Goal: Task Accomplishment & Management: Manage account settings

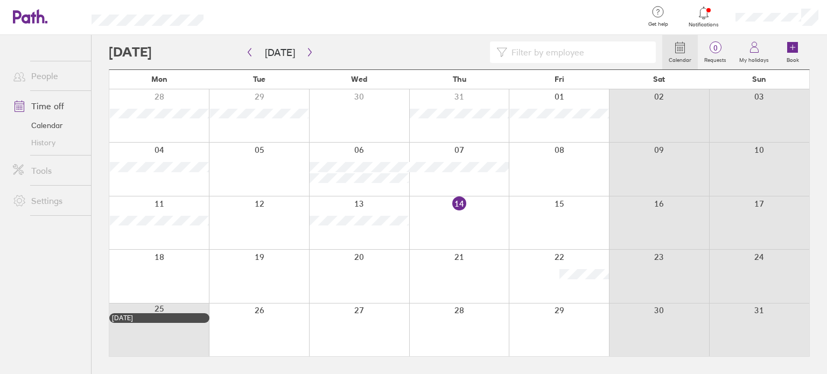
click at [701, 16] on icon at bounding box center [703, 12] width 13 height 13
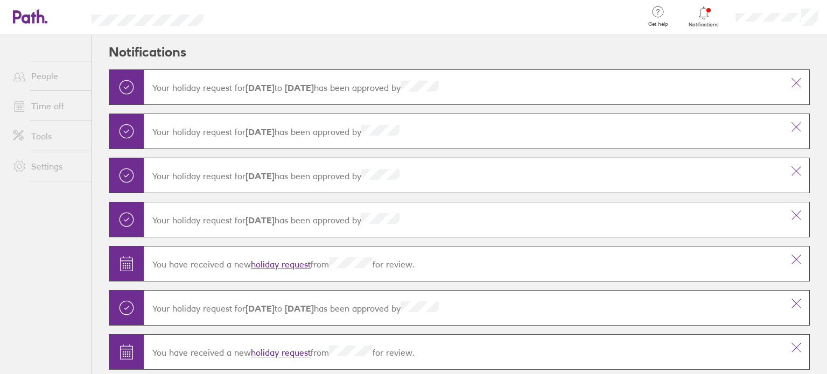
click at [701, 16] on icon at bounding box center [703, 12] width 13 height 13
click at [45, 106] on link "Time off" at bounding box center [47, 106] width 87 height 22
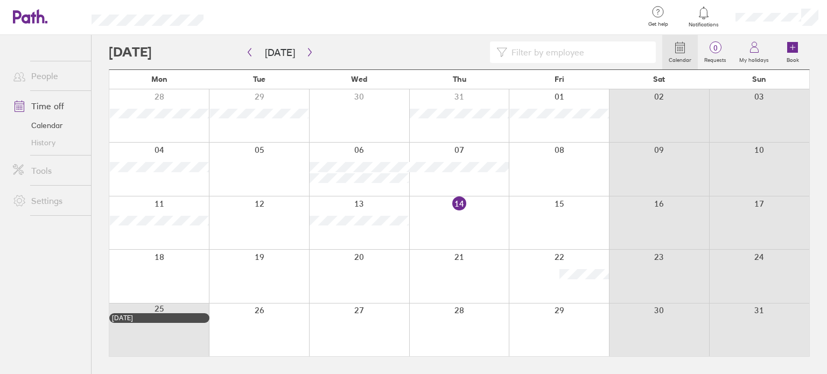
click at [573, 181] on div at bounding box center [559, 169] width 100 height 53
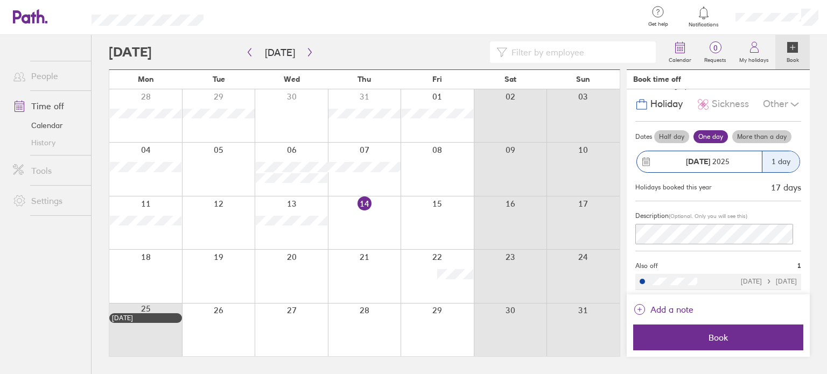
scroll to position [18, 0]
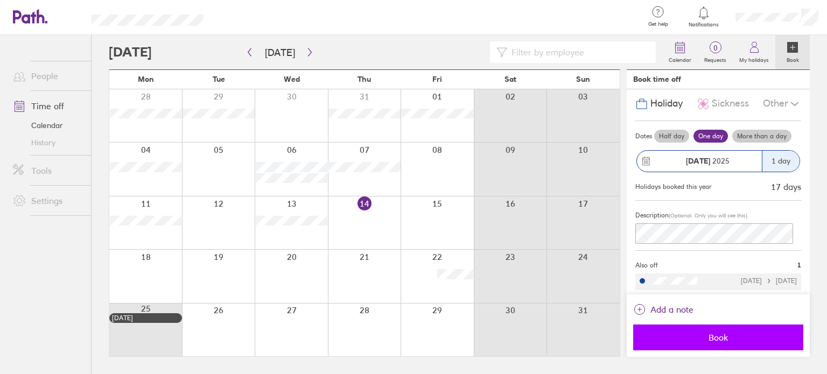
click at [713, 334] on span "Book" at bounding box center [718, 338] width 155 height 10
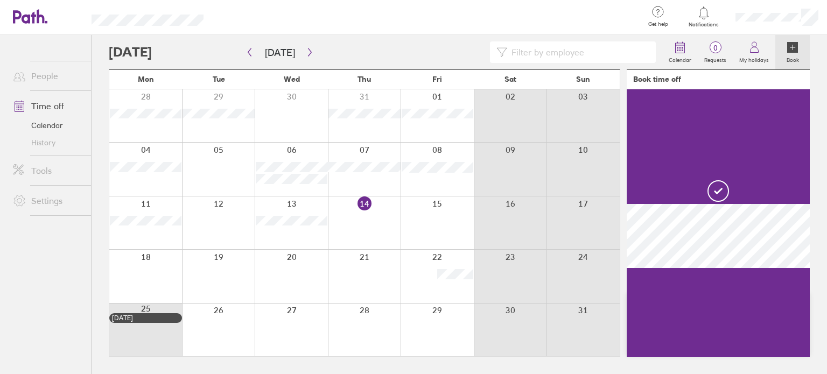
click at [134, 231] on div at bounding box center [145, 222] width 73 height 53
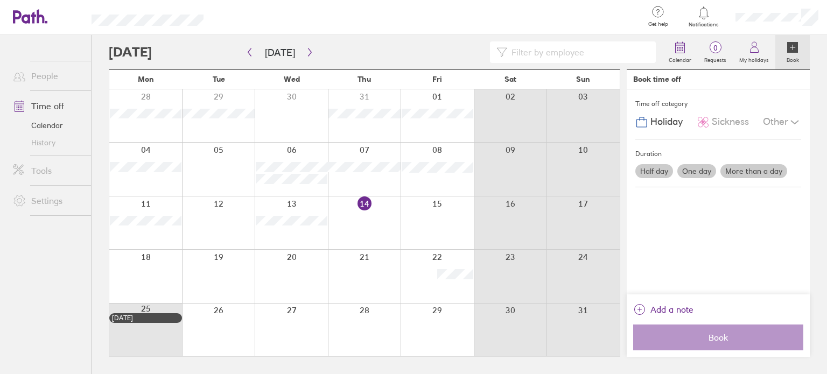
scroll to position [0, 0]
click at [143, 234] on div at bounding box center [145, 222] width 73 height 53
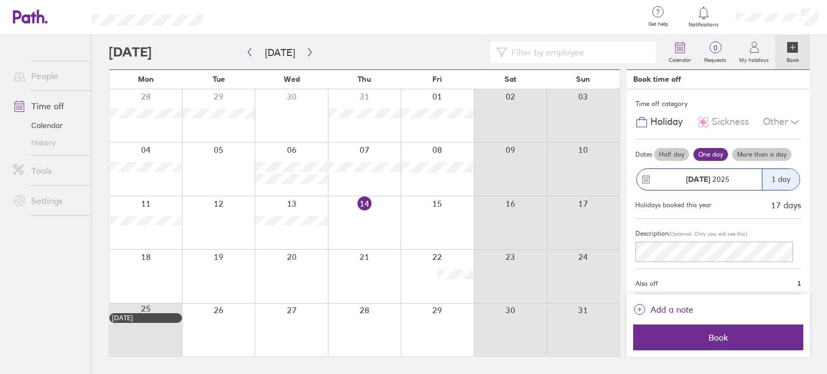
click at [748, 148] on label "More than a day" at bounding box center [761, 154] width 59 height 13
click at [0, 0] on input "More than a day" at bounding box center [0, 0] width 0 height 0
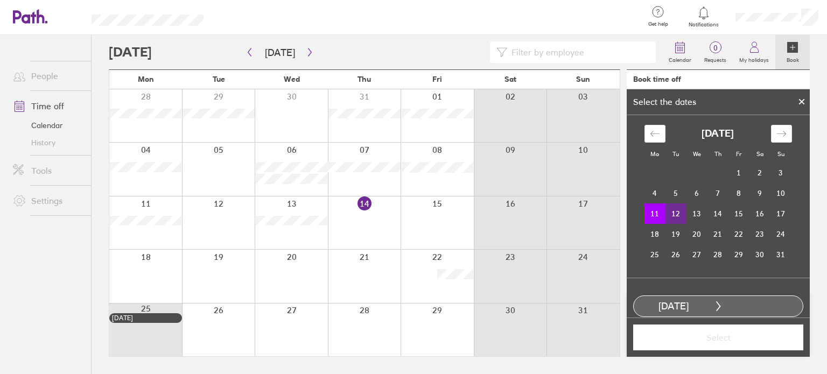
click at [665, 215] on td "12" at bounding box center [675, 213] width 21 height 20
click at [726, 342] on span "Select" at bounding box center [718, 338] width 155 height 10
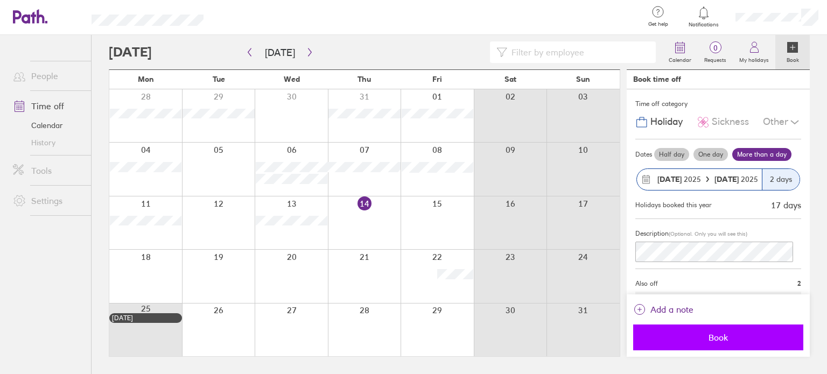
click at [739, 340] on span "Book" at bounding box center [718, 338] width 155 height 10
